Goal: Transaction & Acquisition: Purchase product/service

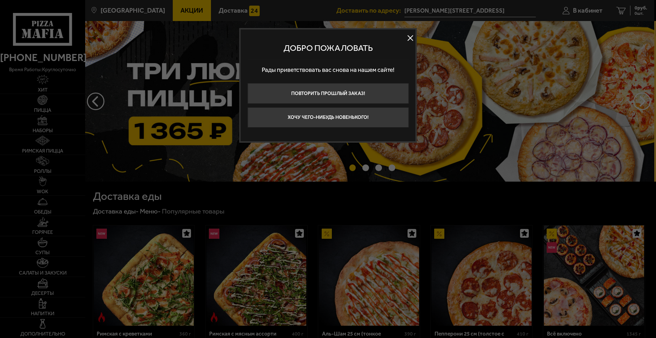
click at [412, 36] on button at bounding box center [410, 38] width 11 height 11
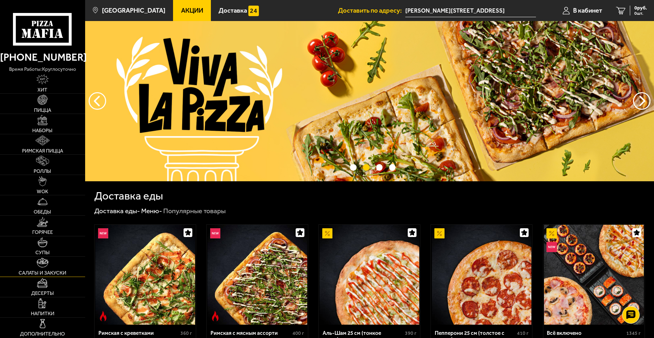
click at [50, 269] on link "Салаты и закуски" at bounding box center [42, 266] width 85 height 20
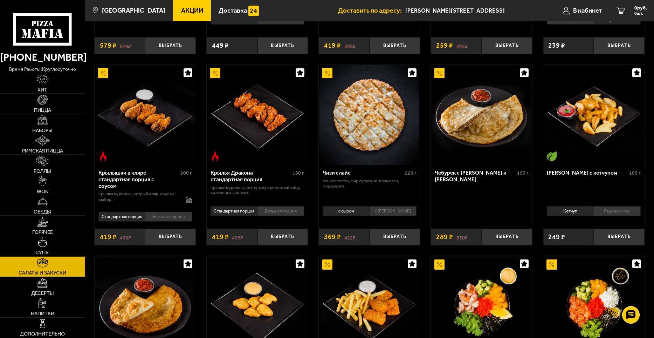
scroll to position [175, 0]
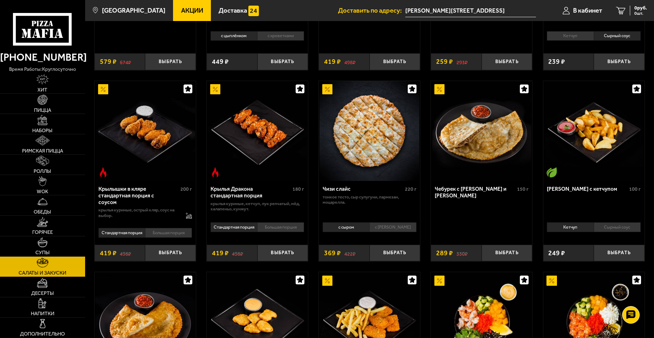
click at [166, 232] on li "Большая порция" at bounding box center [168, 233] width 47 height 10
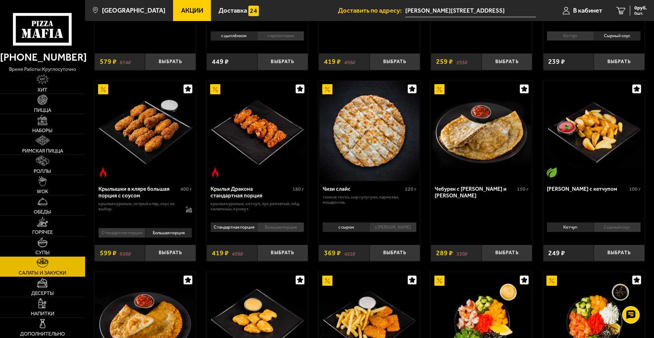
click at [129, 232] on li "Стандартная порция" at bounding box center [121, 233] width 47 height 10
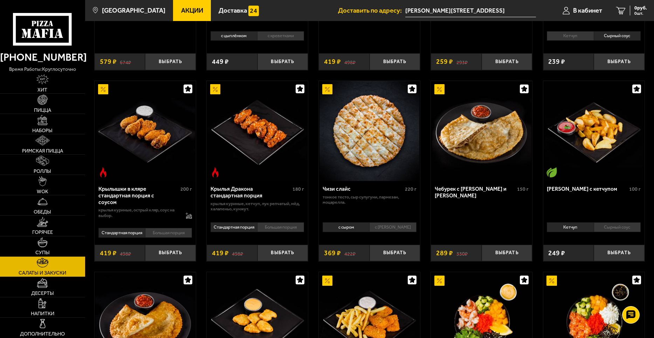
click at [172, 235] on li "Большая порция" at bounding box center [168, 233] width 47 height 10
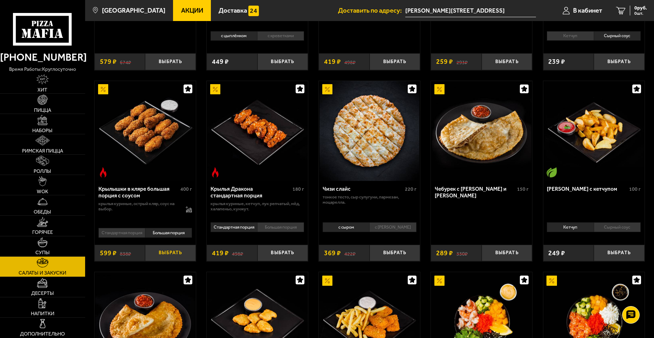
click at [174, 256] on button "Выбрать" at bounding box center [170, 252] width 51 height 17
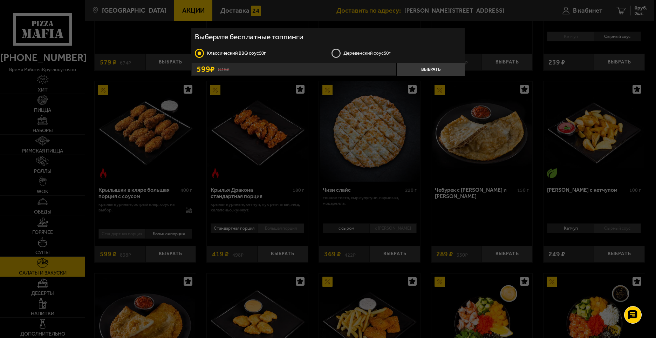
click at [334, 51] on label "Деревенский соус 50г" at bounding box center [396, 53] width 130 height 10
click at [0, 0] on input "Деревенский соус 50г" at bounding box center [0, 0] width 0 height 0
click at [441, 70] on button "Выбрать" at bounding box center [430, 69] width 68 height 13
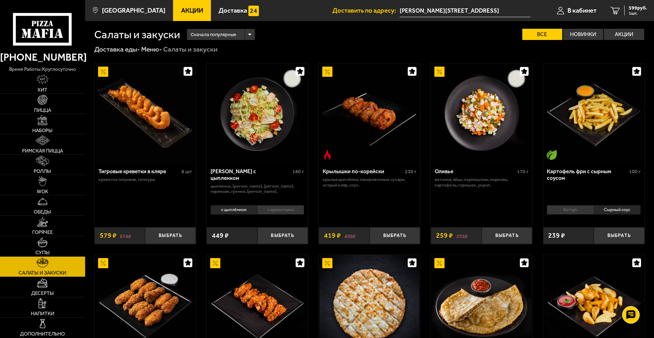
scroll to position [0, 0]
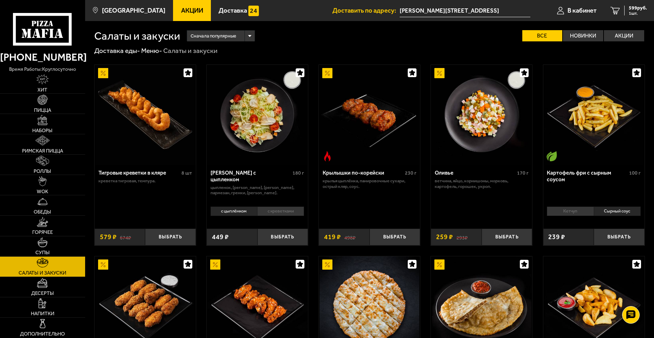
click at [621, 211] on li "Сырный соус" at bounding box center [617, 211] width 47 height 10
click at [615, 237] on button "Выбрать" at bounding box center [619, 236] width 51 height 17
click at [636, 237] on button "+" at bounding box center [635, 236] width 17 height 17
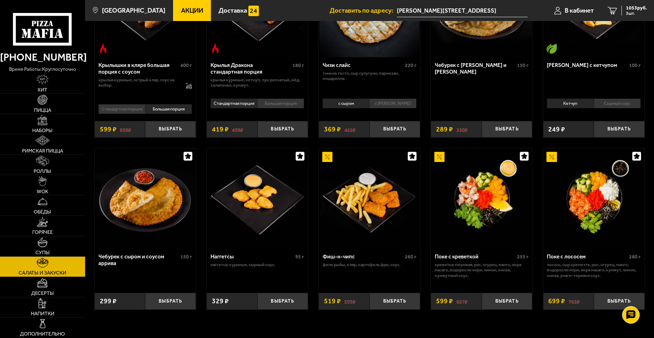
scroll to position [315, 0]
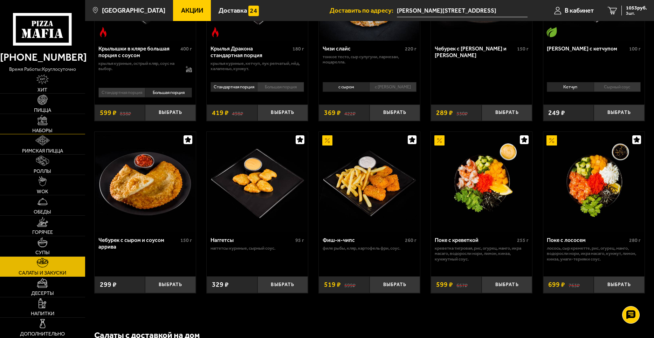
click at [46, 126] on link "Наборы" at bounding box center [42, 124] width 85 height 20
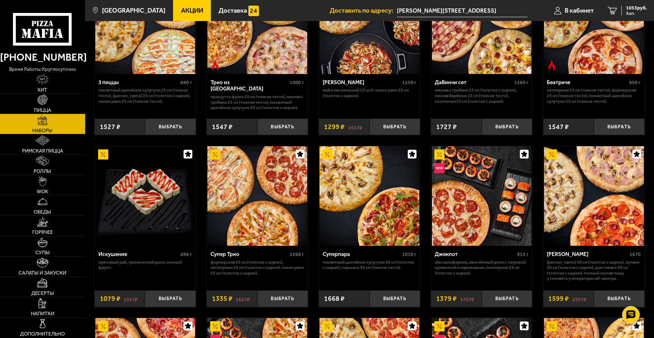
scroll to position [175, 0]
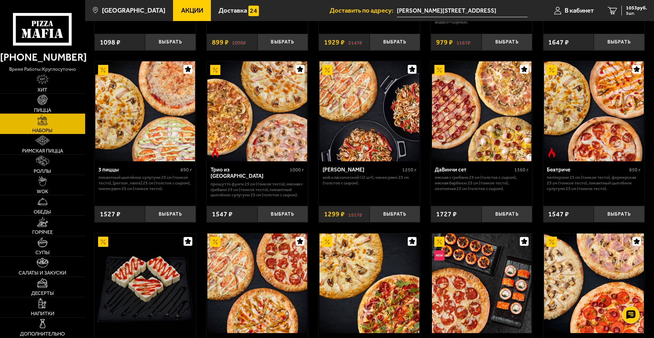
click at [43, 100] on img at bounding box center [42, 100] width 10 height 10
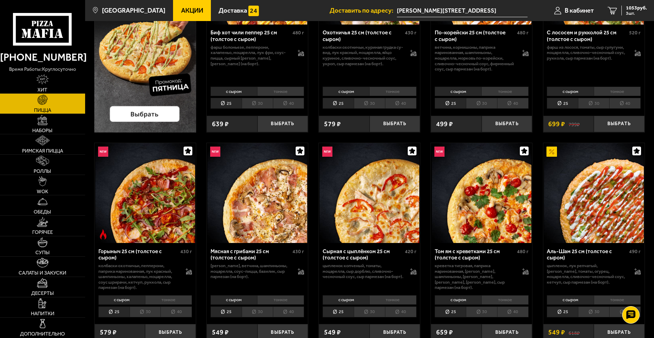
scroll to position [175, 0]
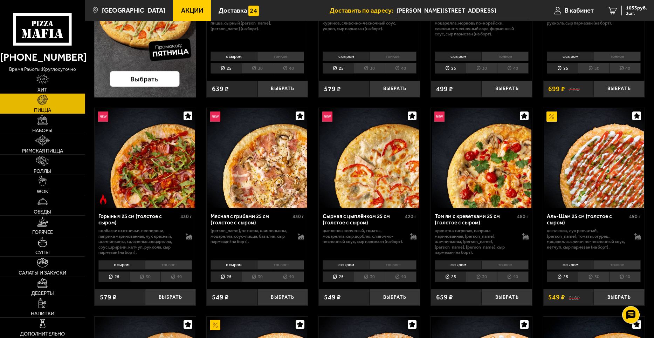
click at [263, 277] on li "30" at bounding box center [257, 276] width 31 height 11
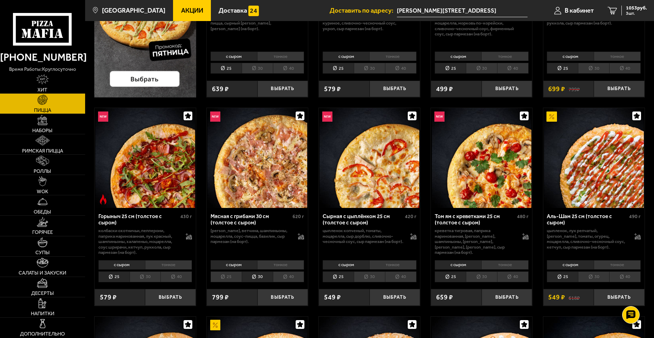
click at [280, 274] on li "40" at bounding box center [289, 276] width 32 height 11
click at [264, 278] on li "30" at bounding box center [257, 276] width 31 height 11
click at [280, 277] on li "40" at bounding box center [289, 276] width 32 height 11
click at [260, 277] on li "30" at bounding box center [257, 276] width 31 height 11
click at [287, 274] on li "40" at bounding box center [289, 276] width 32 height 11
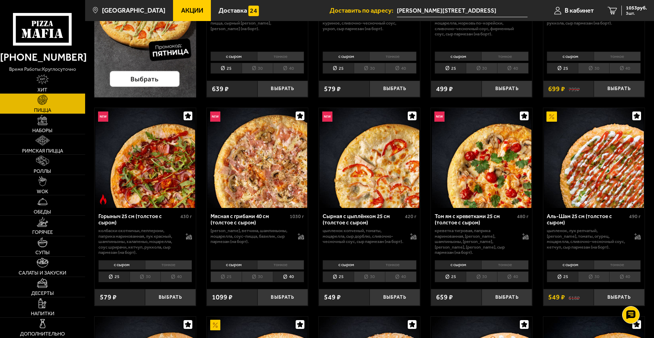
click at [256, 275] on li "30" at bounding box center [257, 276] width 31 height 11
click at [286, 277] on li "40" at bounding box center [289, 276] width 32 height 11
click at [261, 276] on li "30" at bounding box center [257, 276] width 31 height 11
click at [276, 294] on button "Выбрать" at bounding box center [282, 297] width 51 height 17
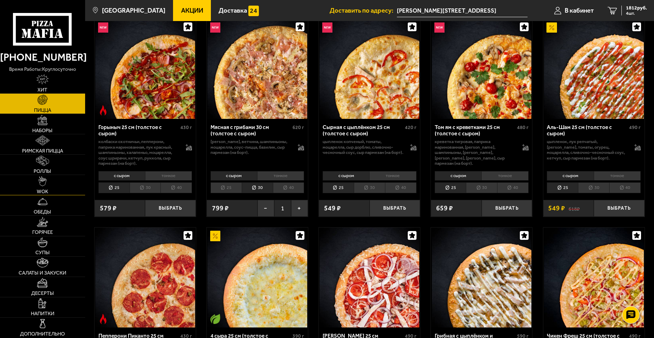
scroll to position [280, 0]
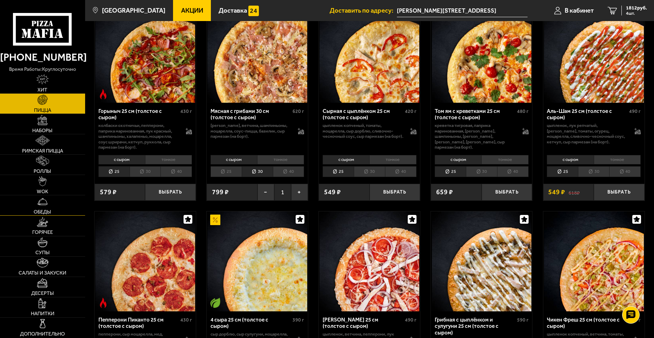
click at [46, 205] on img at bounding box center [42, 201] width 10 height 10
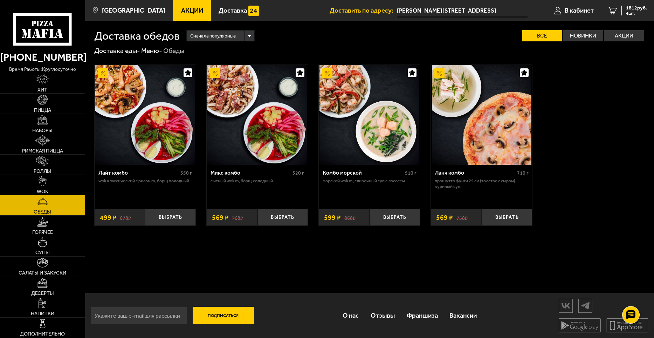
click at [45, 230] on span "Горячее" at bounding box center [42, 231] width 21 height 5
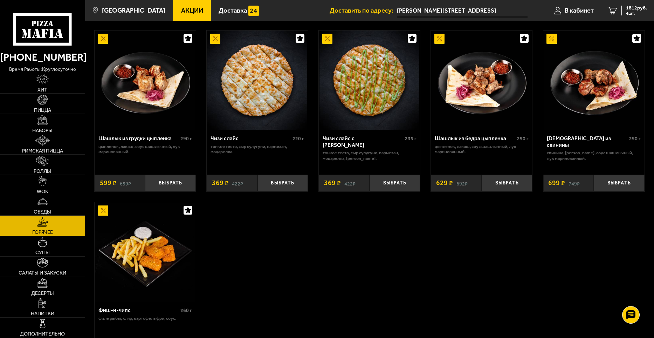
scroll to position [385, 0]
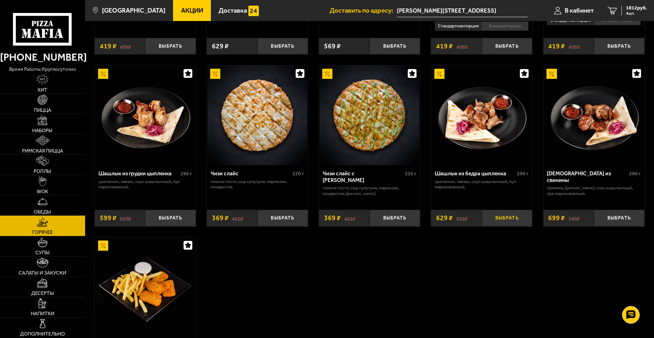
click at [499, 219] on button "Выбрать" at bounding box center [506, 217] width 51 height 17
click at [522, 217] on button "+" at bounding box center [523, 217] width 17 height 17
click at [637, 7] on span "3070 руб." at bounding box center [636, 8] width 21 height 5
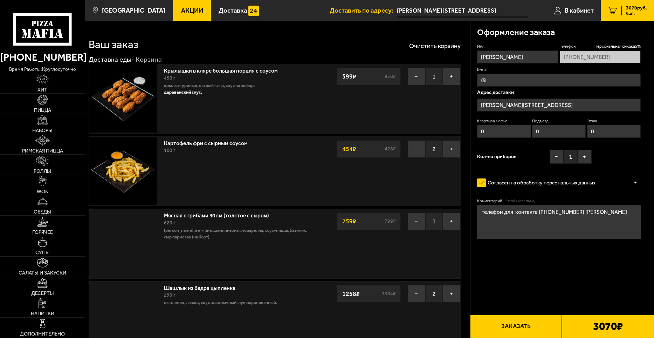
type input "[STREET_ADDRESS]"
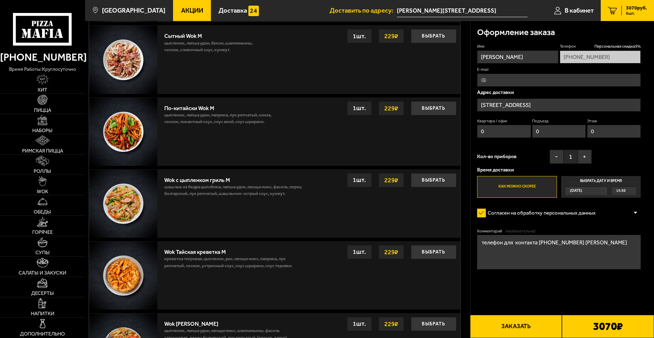
scroll to position [506, 0]
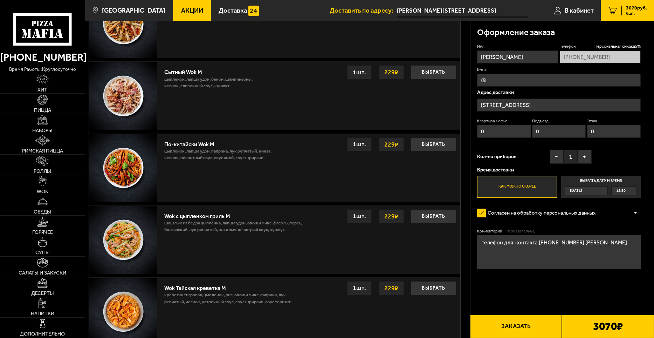
drag, startPoint x: 548, startPoint y: 103, endPoint x: 481, endPoint y: 93, distance: 67.6
click at [480, 93] on div "Адрес доставки [STREET_ADDRESS] Квартира / офис 0 Подъезд 0 Этаж 0" at bounding box center [559, 115] width 164 height 51
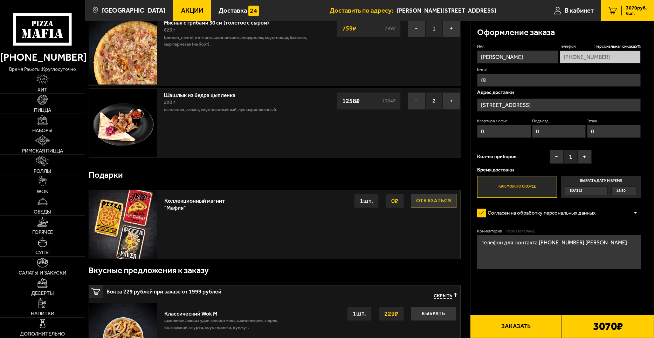
scroll to position [190, 0]
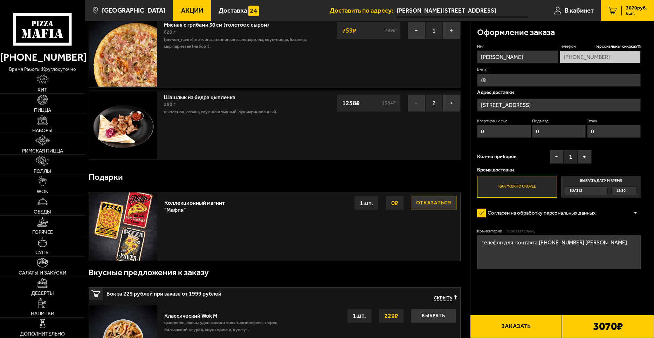
click at [580, 104] on input "[STREET_ADDRESS]" at bounding box center [559, 104] width 164 height 13
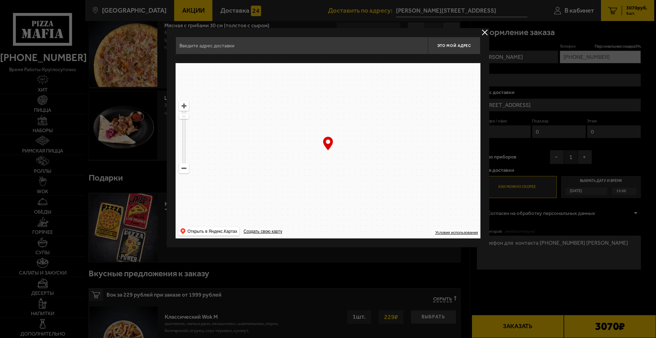
type input "[STREET_ADDRESS]"
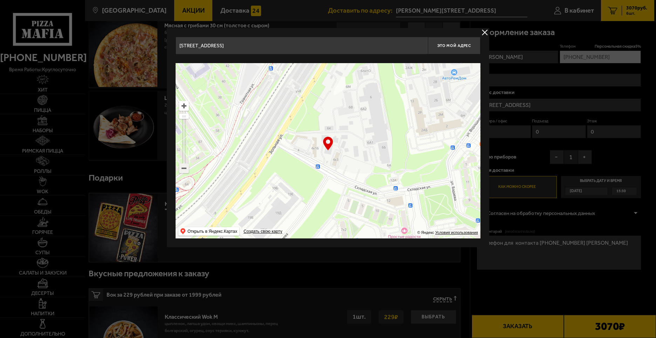
click at [183, 168] on ymaps at bounding box center [183, 168] width 9 height 9
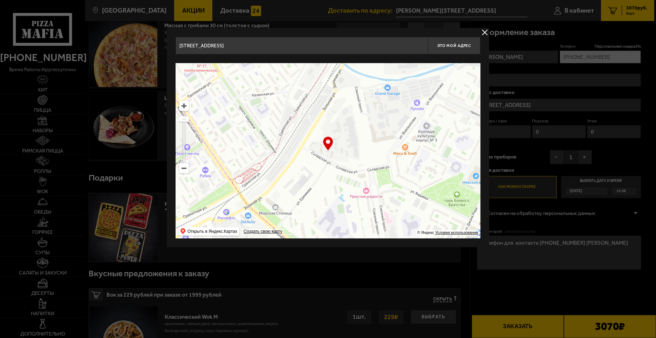
click at [183, 168] on ymaps at bounding box center [183, 168] width 9 height 9
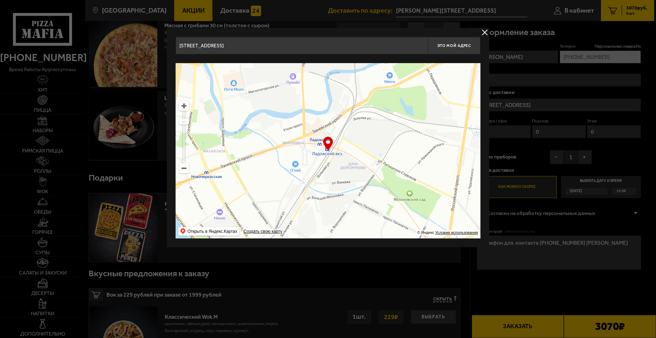
drag, startPoint x: 320, startPoint y: 124, endPoint x: 292, endPoint y: 196, distance: 78.2
click at [292, 196] on ymaps at bounding box center [327, 150] width 305 height 175
type input "[STREET_ADDRESS]"
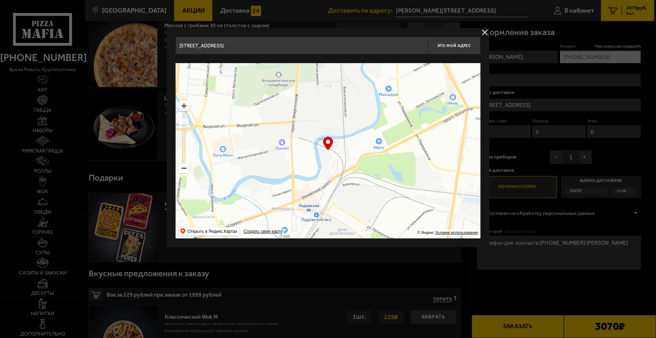
drag, startPoint x: 348, startPoint y: 131, endPoint x: 337, endPoint y: 196, distance: 65.7
click at [337, 196] on ymaps at bounding box center [327, 150] width 305 height 175
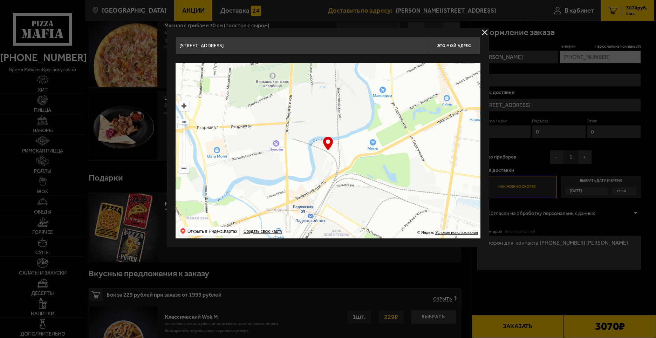
drag, startPoint x: 330, startPoint y: 168, endPoint x: 320, endPoint y: 160, distance: 13.1
click at [320, 160] on ymaps at bounding box center [327, 150] width 305 height 175
click at [182, 106] on ymaps at bounding box center [183, 105] width 9 height 9
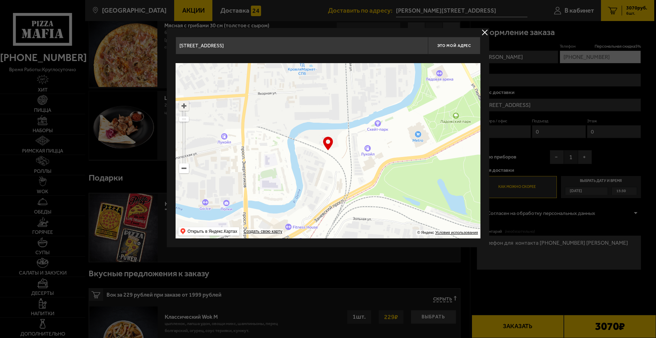
click at [182, 106] on ymaps at bounding box center [183, 105] width 9 height 9
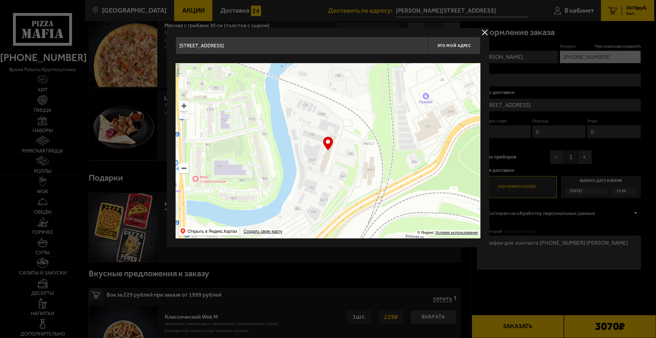
drag, startPoint x: 332, startPoint y: 180, endPoint x: 351, endPoint y: 132, distance: 52.2
click at [351, 132] on ymaps at bounding box center [327, 150] width 305 height 175
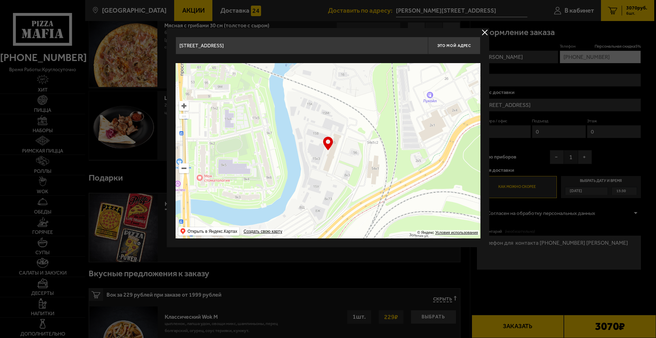
type input "[PERSON_NAME][STREET_ADDRESS]"
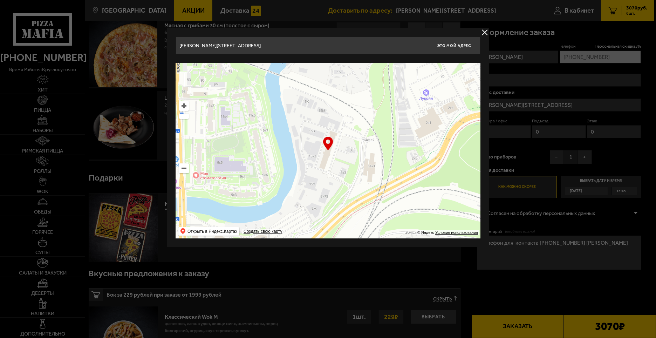
drag, startPoint x: 341, startPoint y: 152, endPoint x: 337, endPoint y: 150, distance: 4.6
click at [337, 150] on ymaps at bounding box center [327, 150] width 305 height 175
click at [448, 42] on button "Это мой адрес" at bounding box center [454, 46] width 53 height 18
type input "[PERSON_NAME][STREET_ADDRESS]"
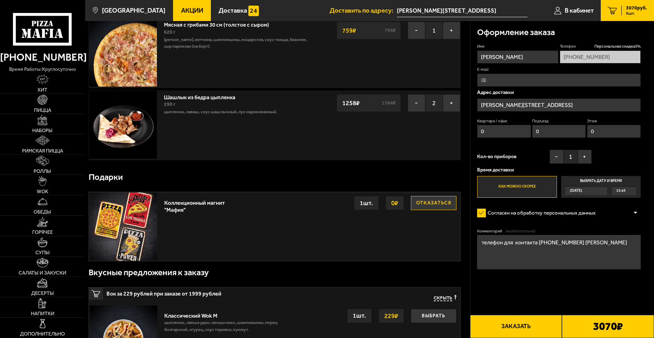
click at [614, 244] on textarea "телефон для контакта [PHONE_NUMBER] [PERSON_NAME]" at bounding box center [559, 252] width 164 height 34
drag, startPoint x: 607, startPoint y: 242, endPoint x: 449, endPoint y: 242, distance: 157.9
click at [447, 242] on section "Ваш заказ Очистить корзину Доставка еды - Корзина Крылышки в кляре большая порц…" at bounding box center [369, 323] width 569 height 984
click at [585, 155] on button "+" at bounding box center [584, 157] width 14 height 14
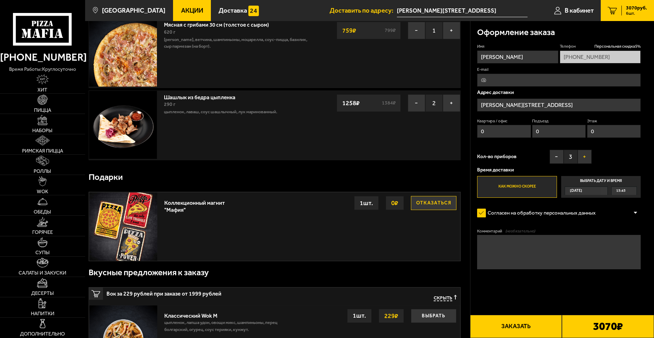
click at [585, 155] on button "+" at bounding box center [584, 157] width 14 height 14
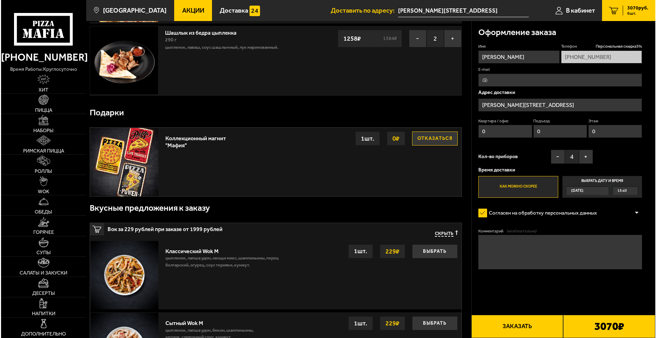
scroll to position [261, 0]
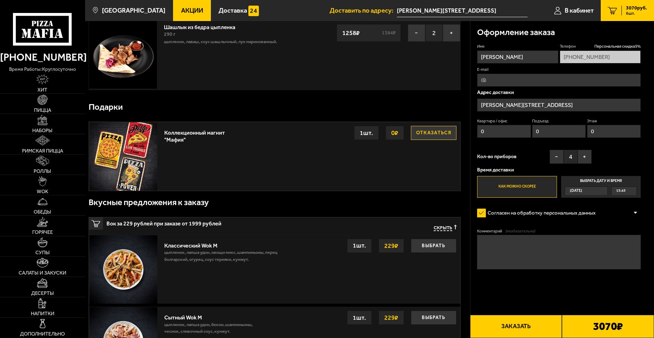
click at [524, 325] on button "Заказать" at bounding box center [516, 325] width 92 height 23
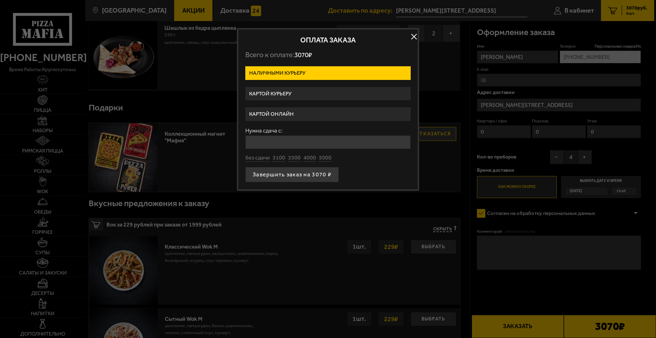
click at [289, 92] on label "Картой курьеру" at bounding box center [327, 94] width 165 height 14
click at [0, 0] on input "Картой курьеру" at bounding box center [0, 0] width 0 height 0
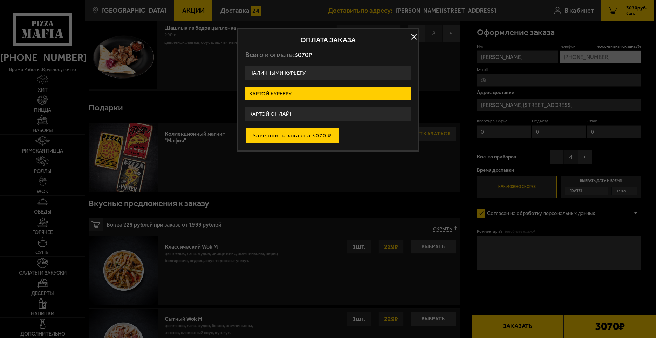
click at [308, 134] on button "Завершить заказ на 3070 ₽" at bounding box center [291, 135] width 93 height 15
